Goal: Information Seeking & Learning: Learn about a topic

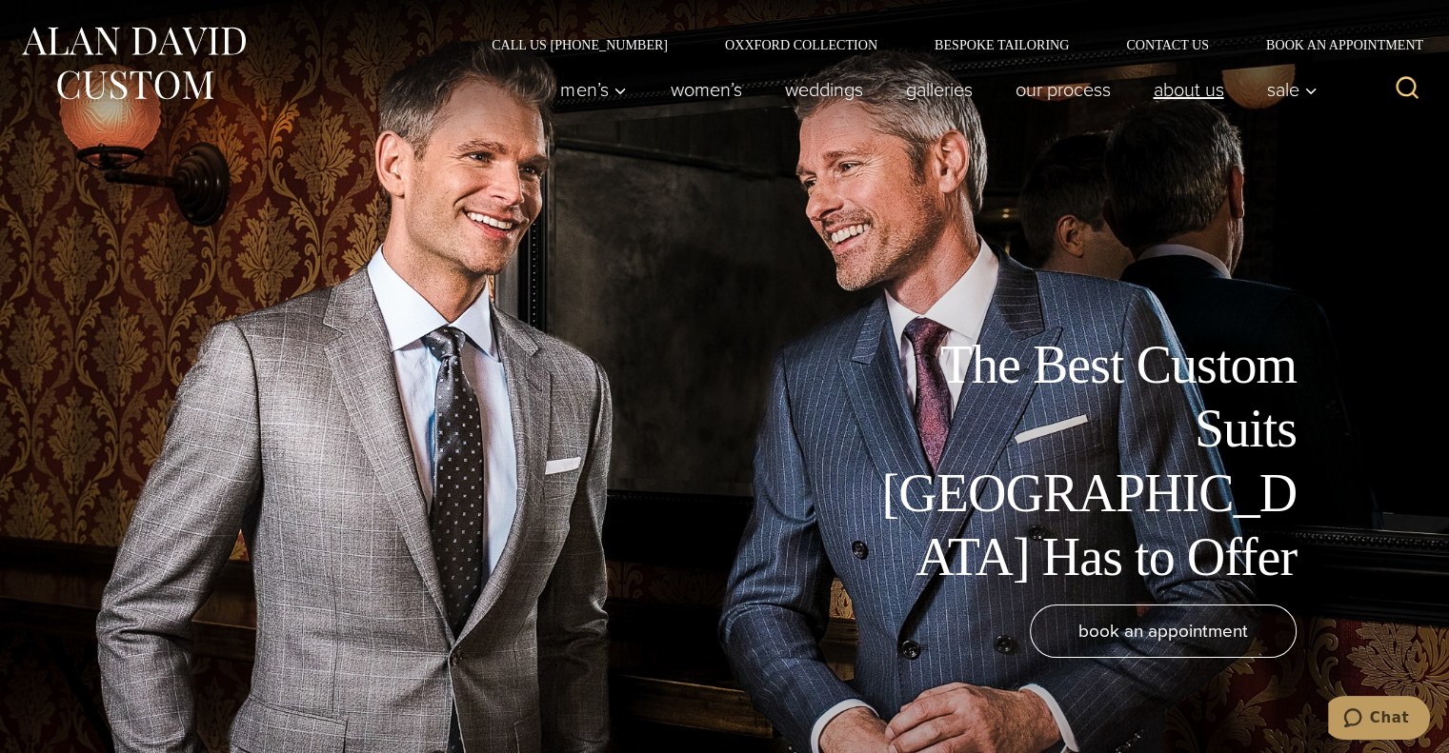
click at [1162, 87] on link "About Us" at bounding box center [1188, 89] width 113 height 38
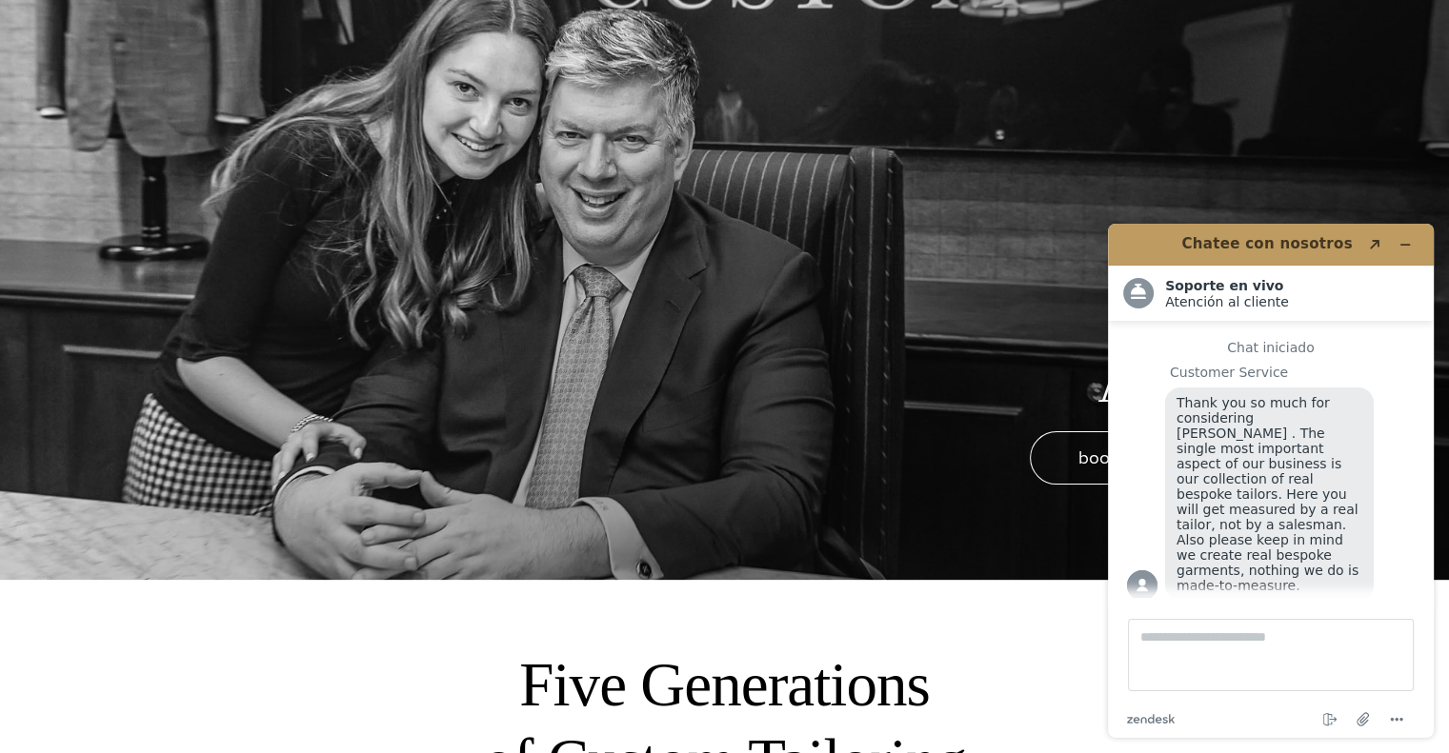
scroll to position [191, 0]
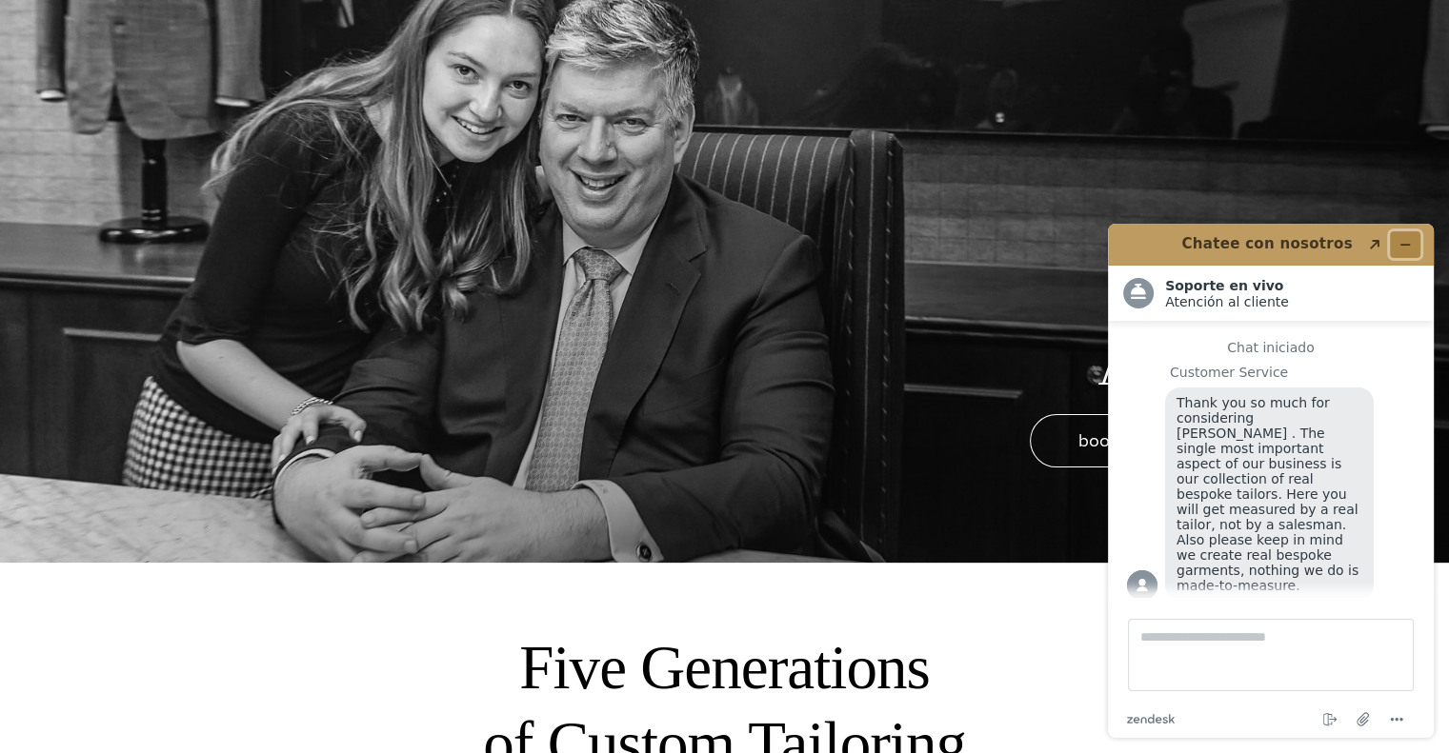
click at [1412, 244] on button "Minimizar widget" at bounding box center [1405, 244] width 30 height 27
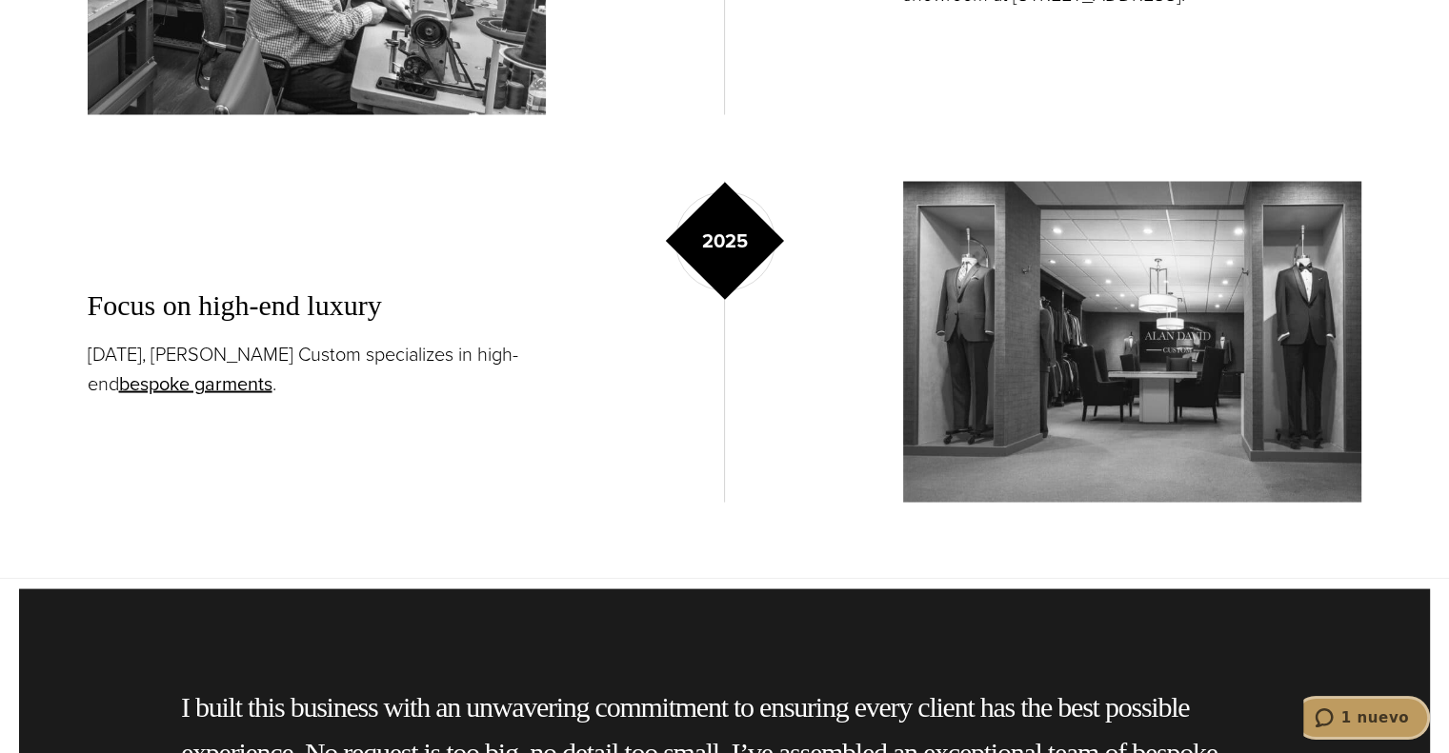
scroll to position [3620, 0]
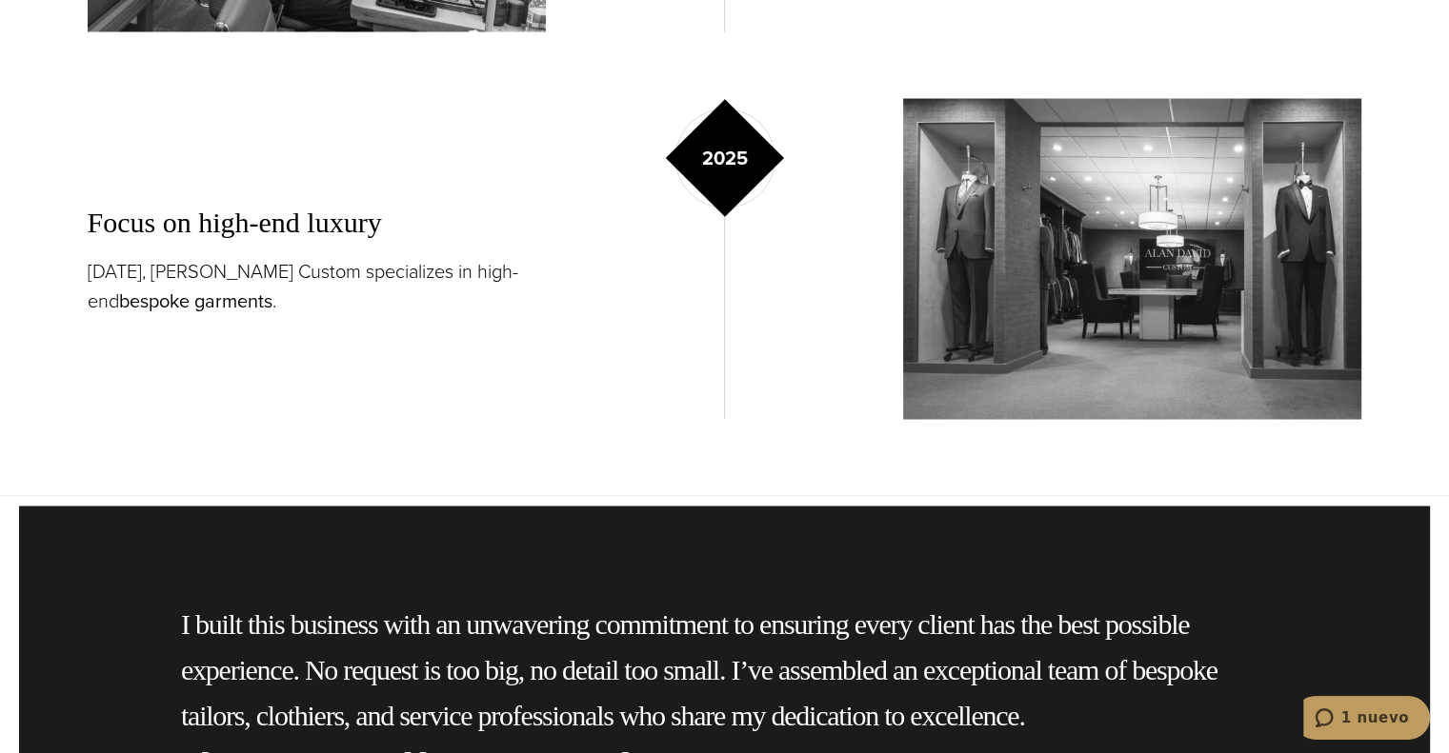
click at [206, 297] on link "bespoke garments" at bounding box center [195, 300] width 153 height 29
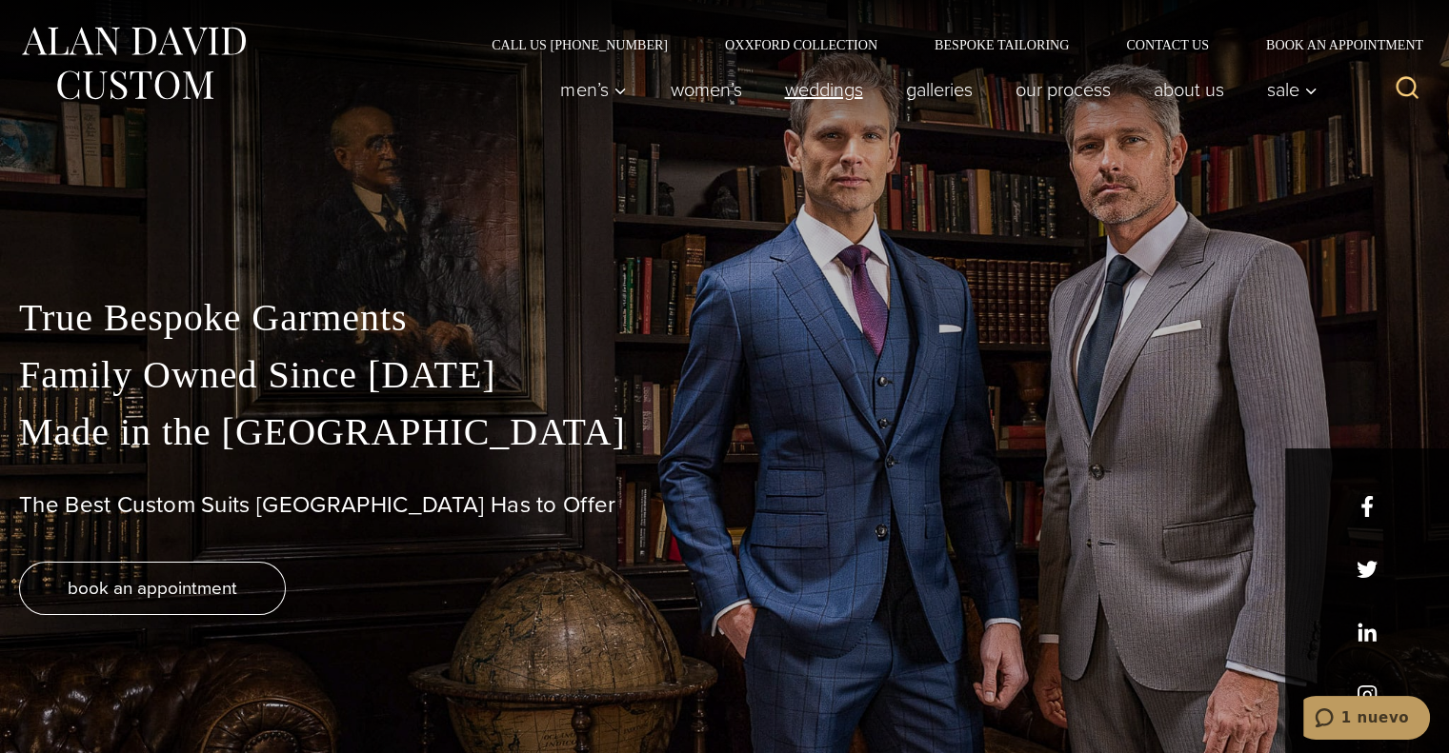
click at [817, 93] on link "weddings" at bounding box center [823, 89] width 121 height 38
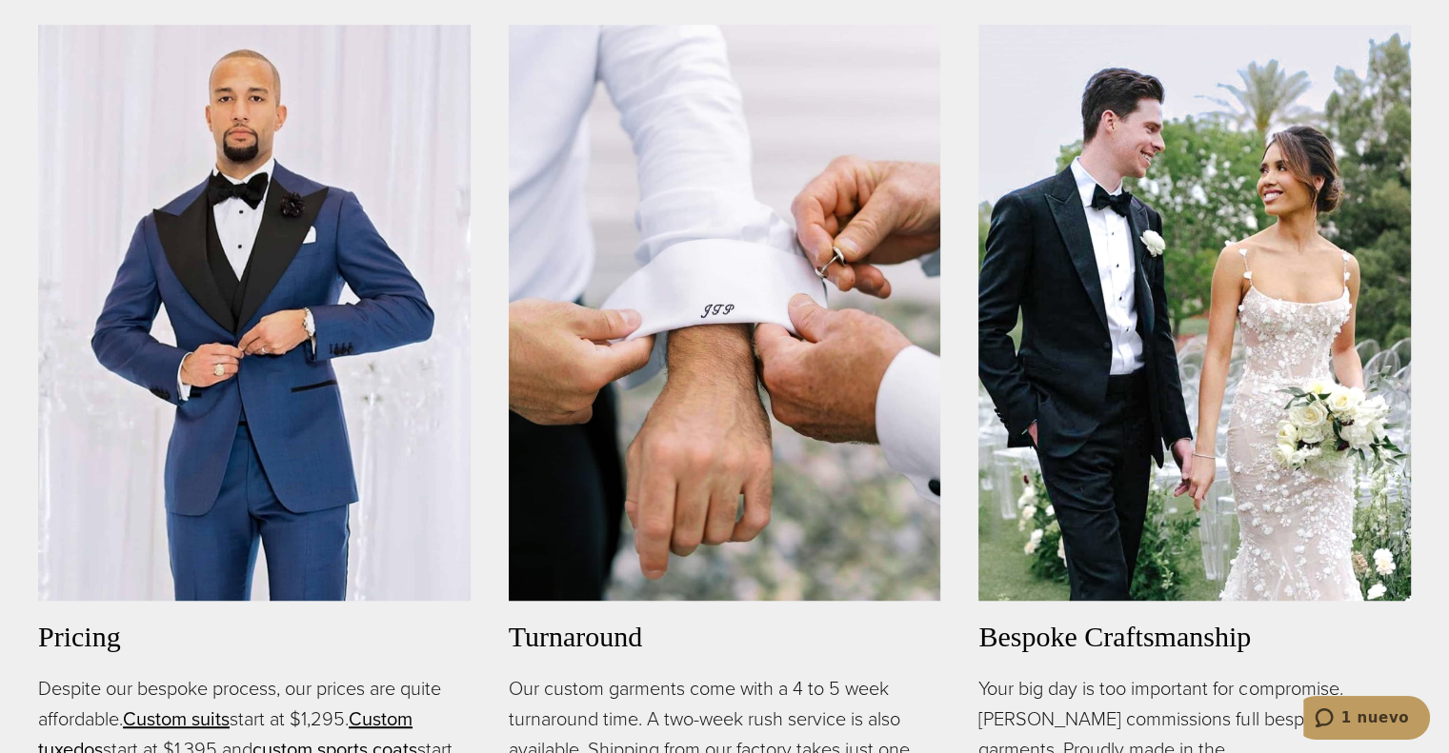
scroll to position [1524, 0]
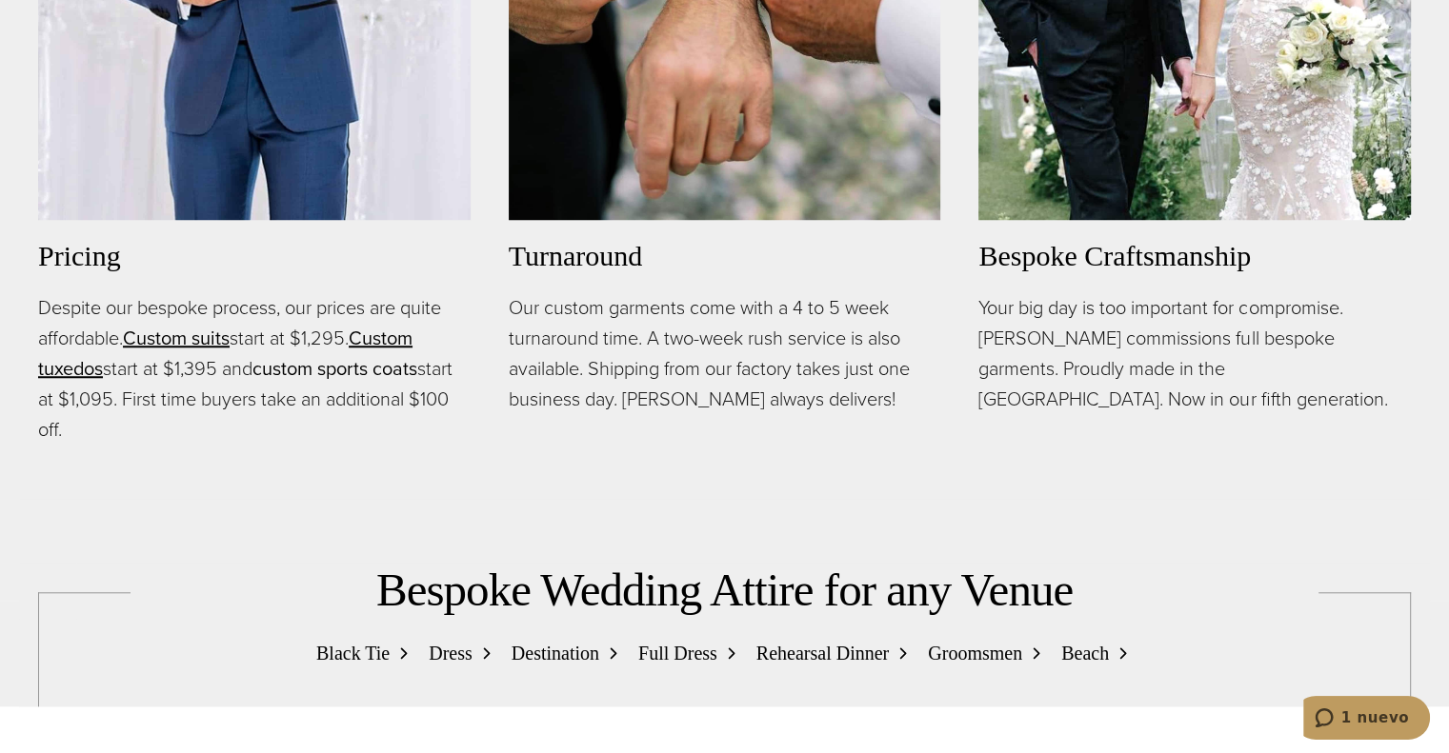
click at [367, 372] on link "custom sports coats" at bounding box center [334, 368] width 165 height 29
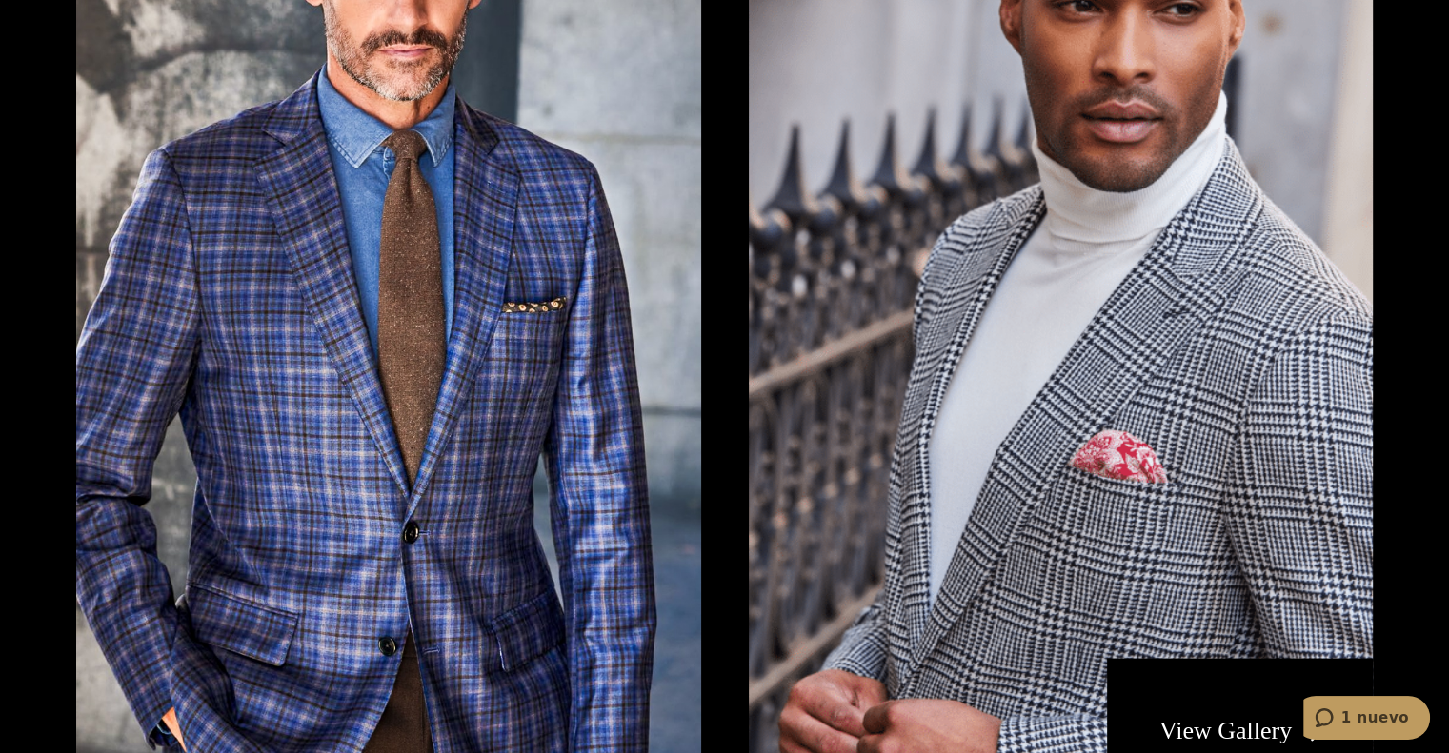
scroll to position [3810, 0]
